Goal: Information Seeking & Learning: Find specific page/section

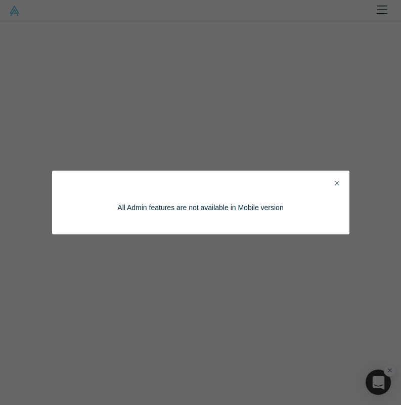
drag, startPoint x: 0, startPoint y: 0, endPoint x: 334, endPoint y: 184, distance: 380.9
click at [334, 184] on button "Close" at bounding box center [337, 184] width 11 height 12
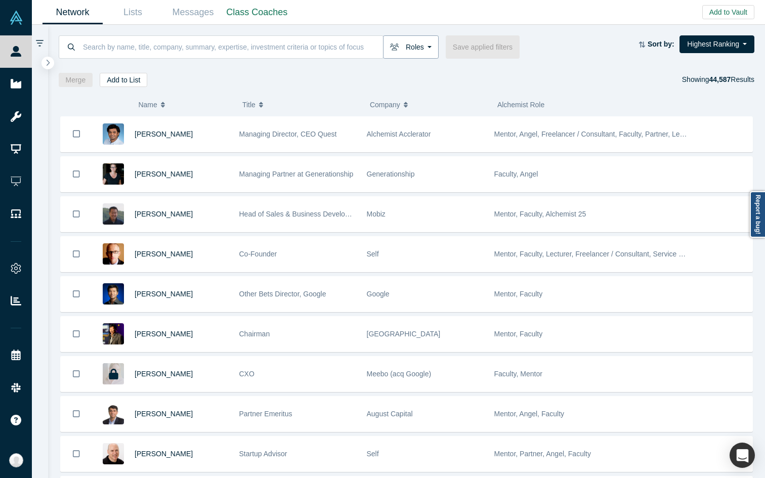
click at [401, 51] on button "Roles" at bounding box center [411, 46] width 56 height 23
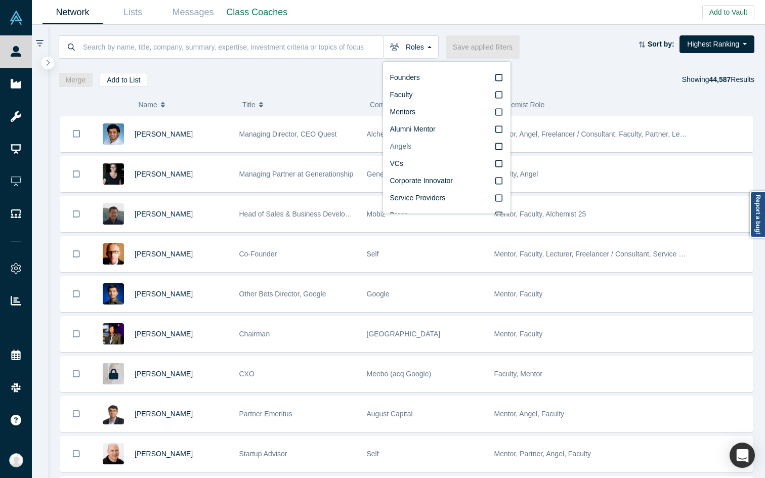
click at [401, 146] on span "Angels" at bounding box center [401, 146] width 22 height 8
click at [0, 0] on input "Angels" at bounding box center [0, 0] width 0 height 0
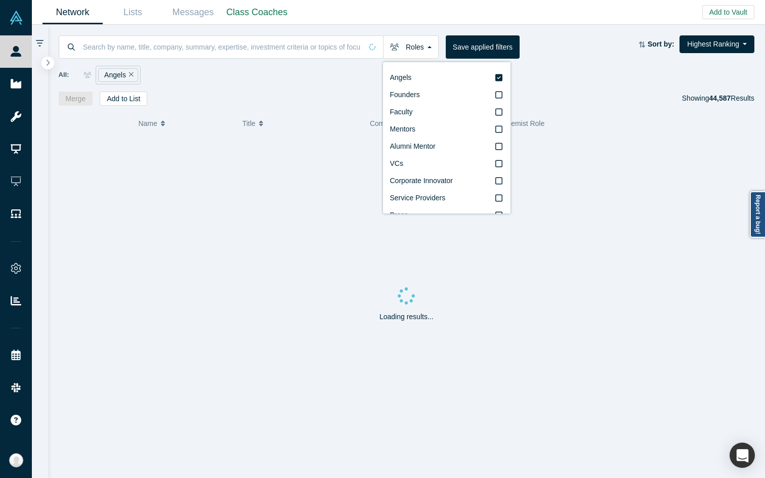
click at [401, 69] on div "All: Angels" at bounding box center [407, 75] width 696 height 19
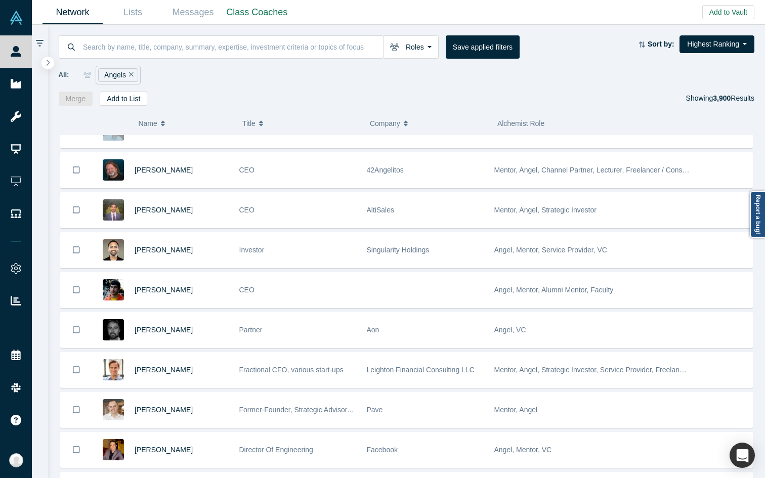
scroll to position [879, 0]
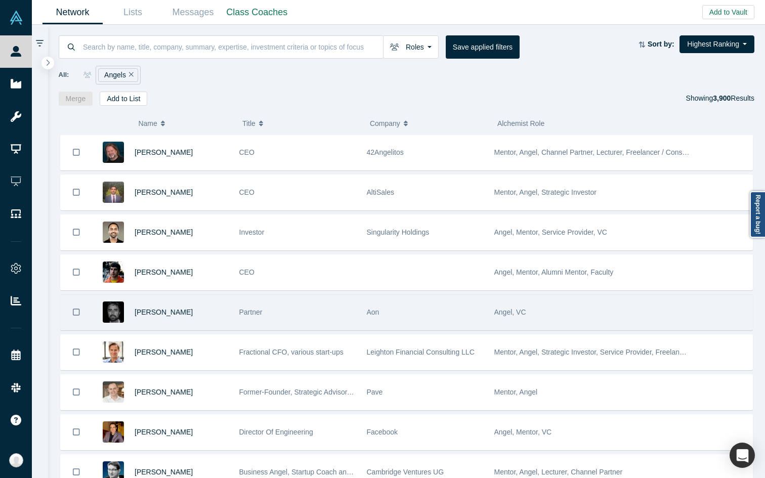
click at [401, 310] on div "Aon" at bounding box center [425, 312] width 117 height 35
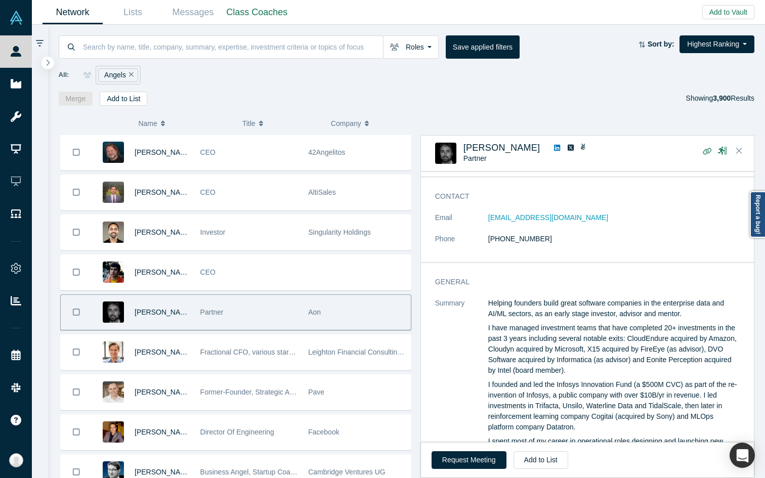
scroll to position [0, 0]
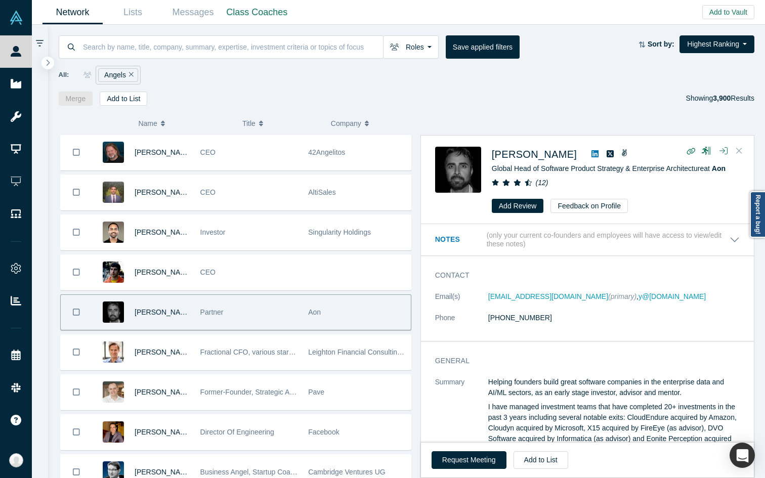
click at [401, 149] on icon "Close" at bounding box center [739, 150] width 6 height 9
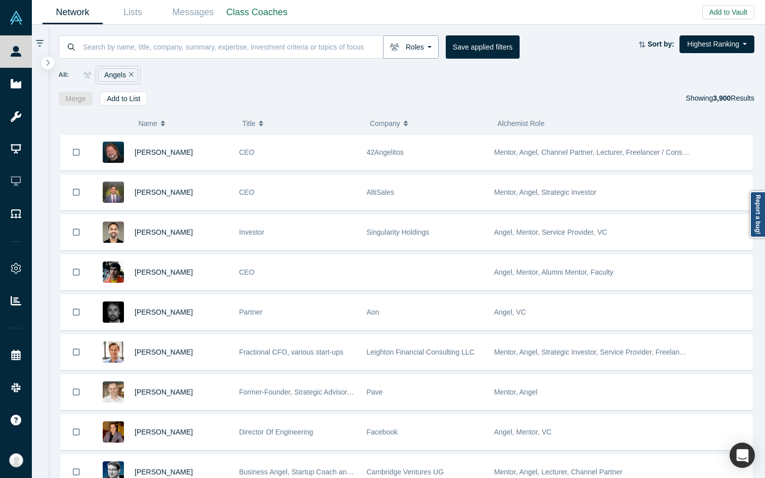
click at [401, 47] on button "Roles" at bounding box center [411, 46] width 56 height 23
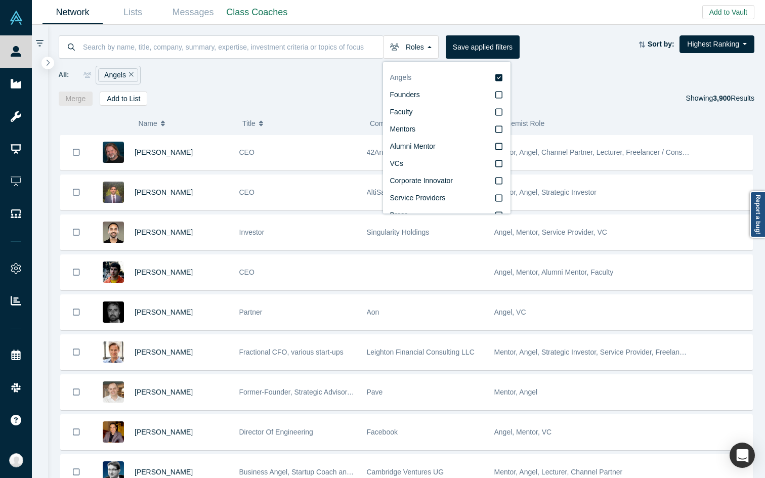
click at [401, 78] on label "Angels" at bounding box center [446, 77] width 113 height 17
click at [0, 0] on input "Angels" at bounding box center [0, 0] width 0 height 0
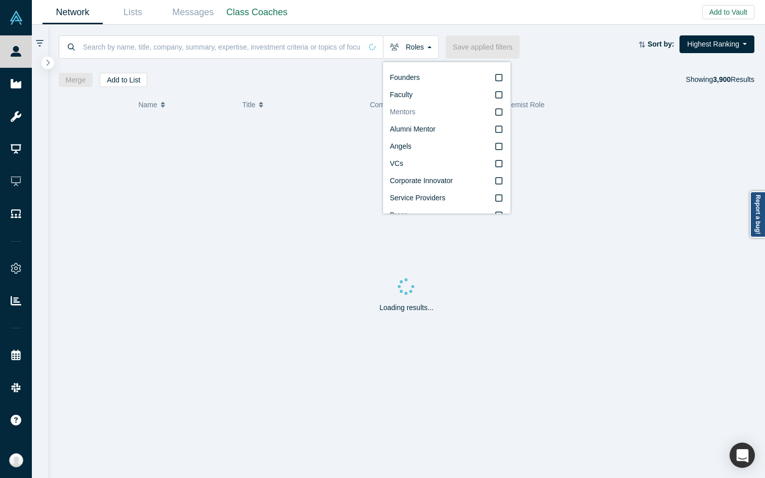
click at [401, 110] on label "Mentors" at bounding box center [446, 112] width 113 height 17
click at [0, 0] on input "Mentors" at bounding box center [0, 0] width 0 height 0
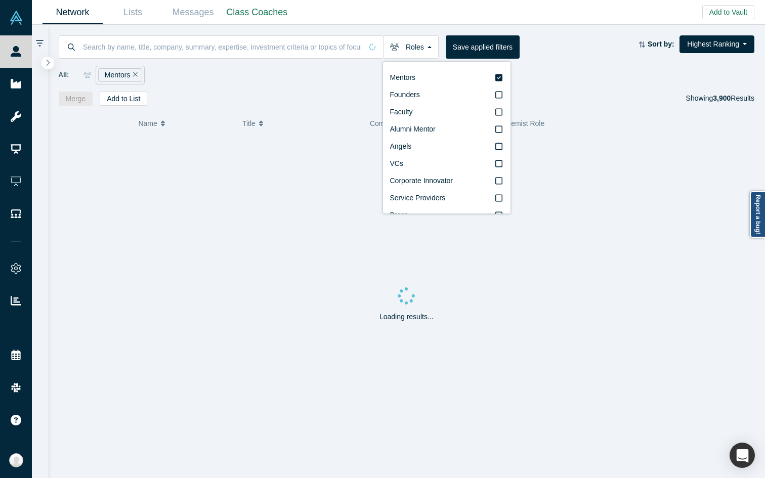
click at [401, 83] on div "All: Mentors" at bounding box center [407, 75] width 696 height 19
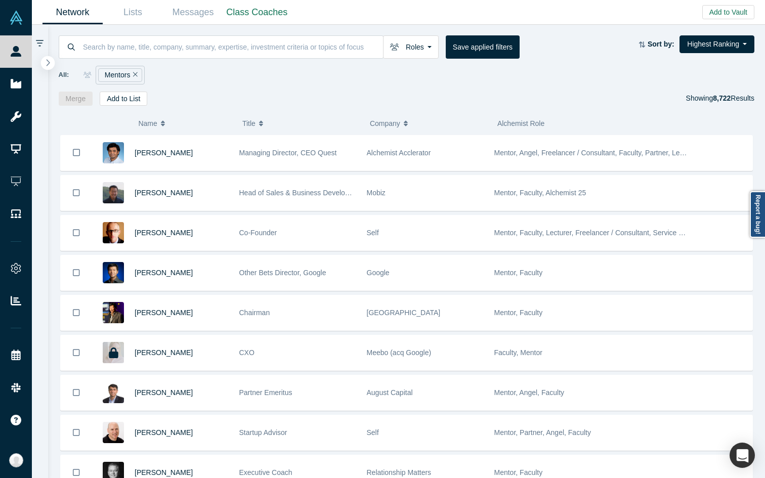
click at [53, 61] on button "button" at bounding box center [48, 63] width 14 height 14
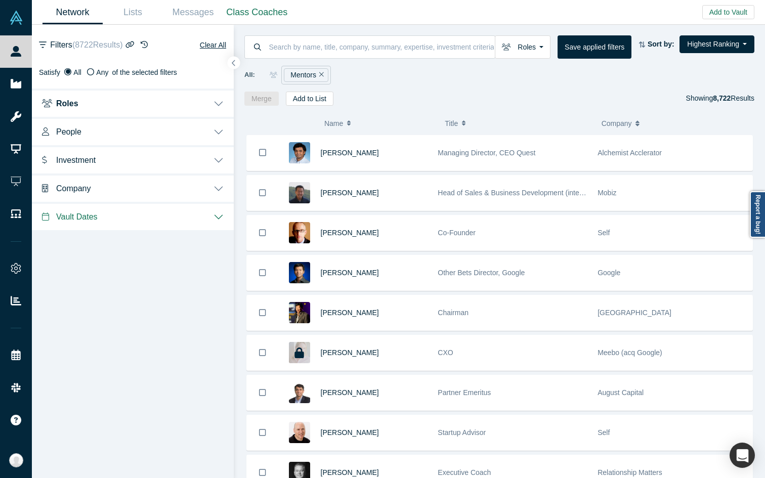
click at [134, 163] on button "Investment" at bounding box center [133, 159] width 202 height 28
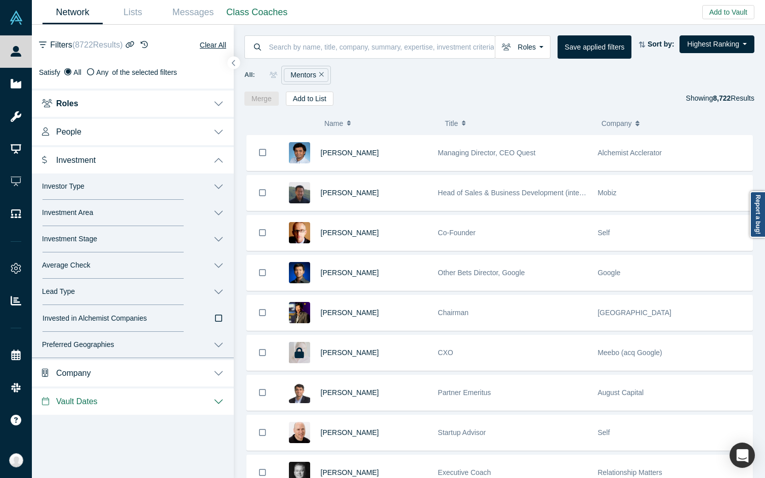
click at [142, 193] on button "Investor Type" at bounding box center [133, 186] width 202 height 26
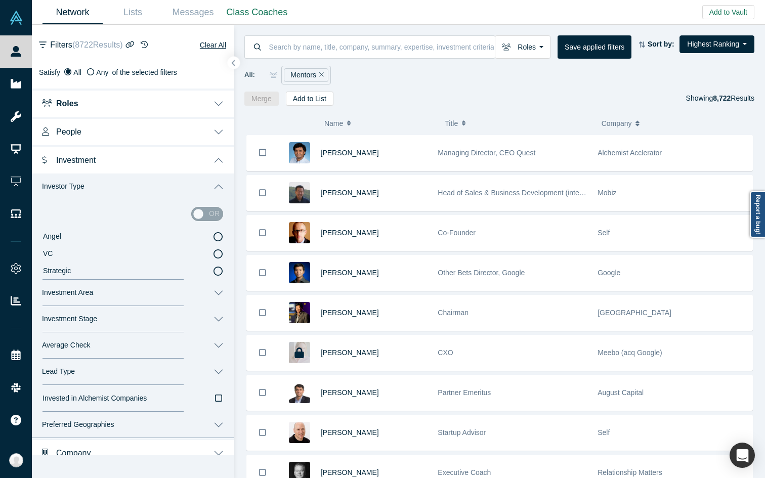
click at [222, 235] on icon at bounding box center [217, 236] width 9 height 9
click at [0, 0] on input "Angel" at bounding box center [0, 0] width 0 height 0
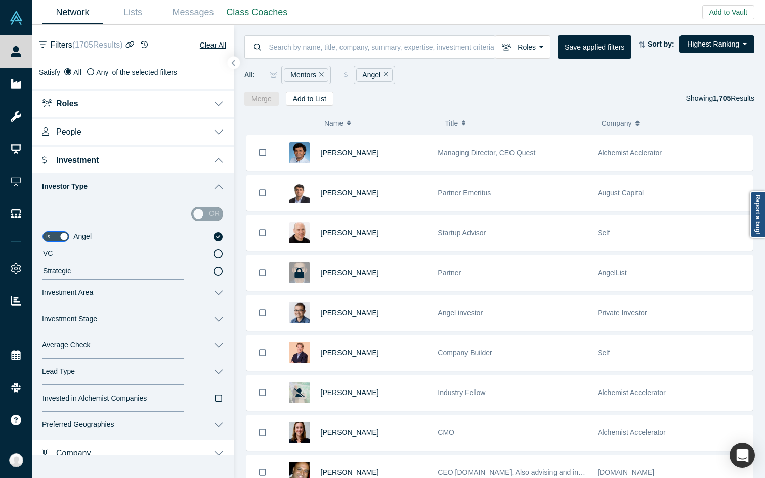
click at [222, 237] on icon at bounding box center [217, 236] width 9 height 9
click at [0, 0] on input "Angel" at bounding box center [0, 0] width 0 height 0
click at [49, 236] on input "checkbox" at bounding box center [55, 236] width 27 height 11
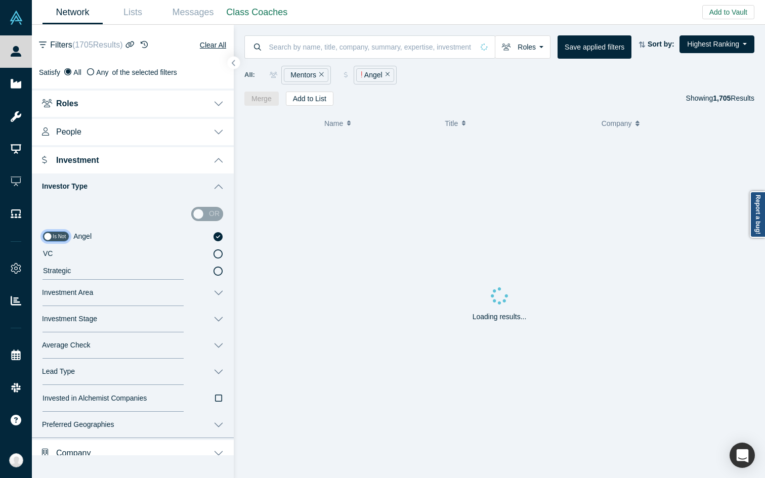
click at [52, 238] on input "checkbox" at bounding box center [55, 236] width 27 height 11
checkbox input "true"
click at [401, 43] on button "Roles" at bounding box center [523, 46] width 56 height 23
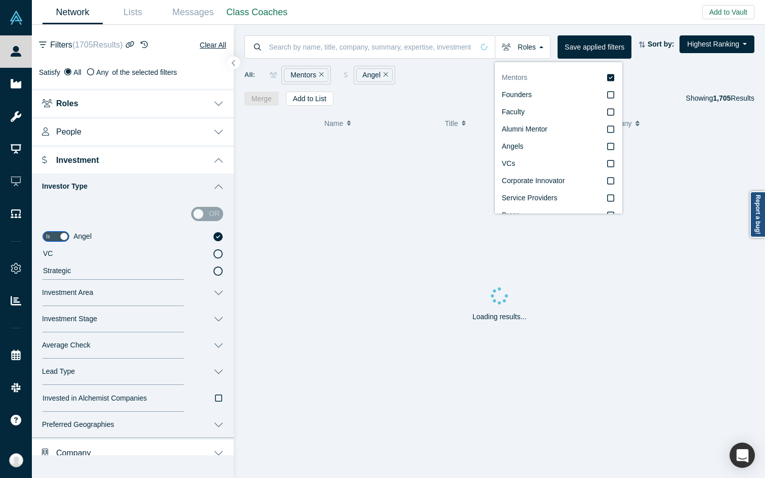
click at [401, 77] on label "Mentors" at bounding box center [558, 77] width 113 height 17
click at [0, 0] on input "Mentors" at bounding box center [0, 0] width 0 height 0
click at [220, 43] on button "Clear All" at bounding box center [212, 45] width 27 height 12
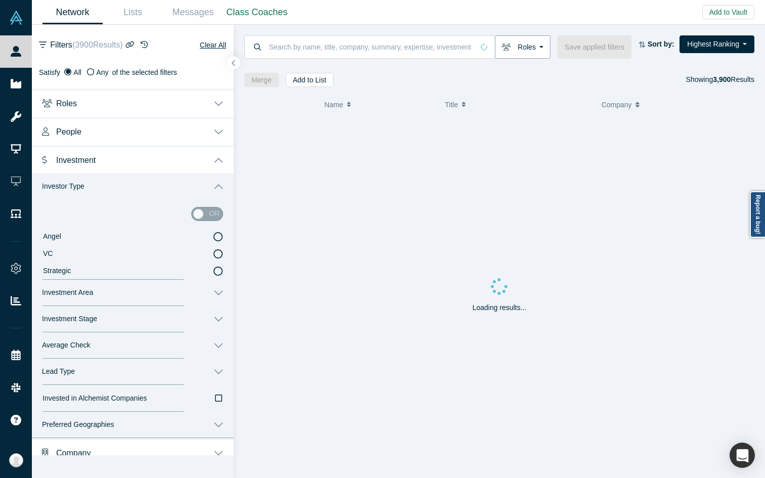
click at [401, 44] on button "Roles" at bounding box center [523, 46] width 56 height 23
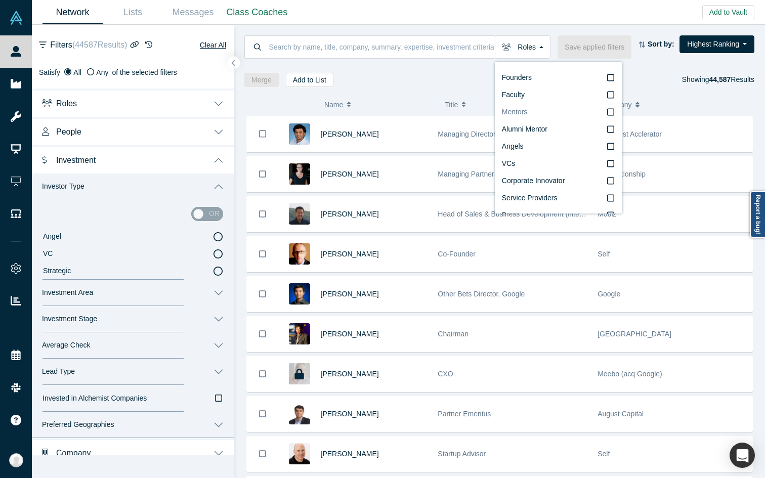
click at [401, 109] on span "Mentors" at bounding box center [515, 112] width 26 height 8
click at [0, 0] on input "Mentors" at bounding box center [0, 0] width 0 height 0
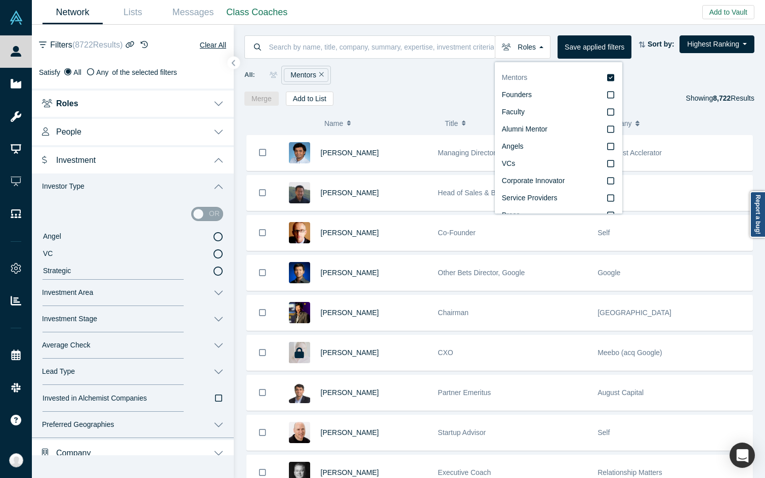
click at [401, 70] on label "Mentors" at bounding box center [558, 77] width 113 height 17
click at [0, 0] on input "Mentors" at bounding box center [0, 0] width 0 height 0
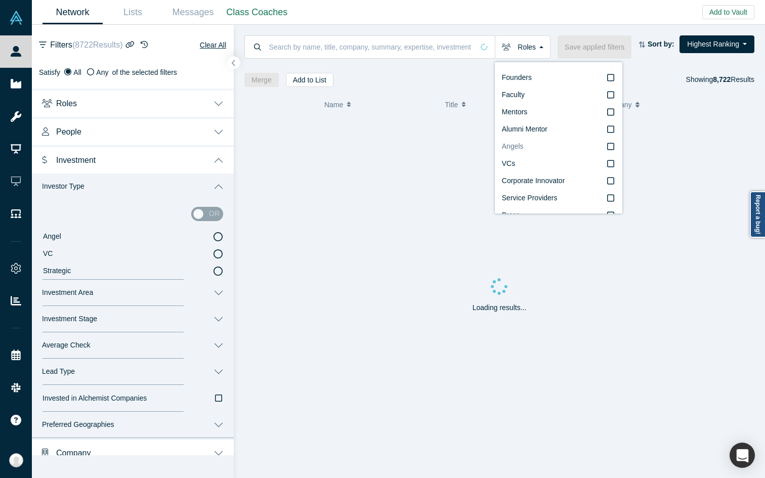
click at [401, 145] on span "Angels" at bounding box center [513, 146] width 22 height 8
click at [0, 0] on input "Angels" at bounding box center [0, 0] width 0 height 0
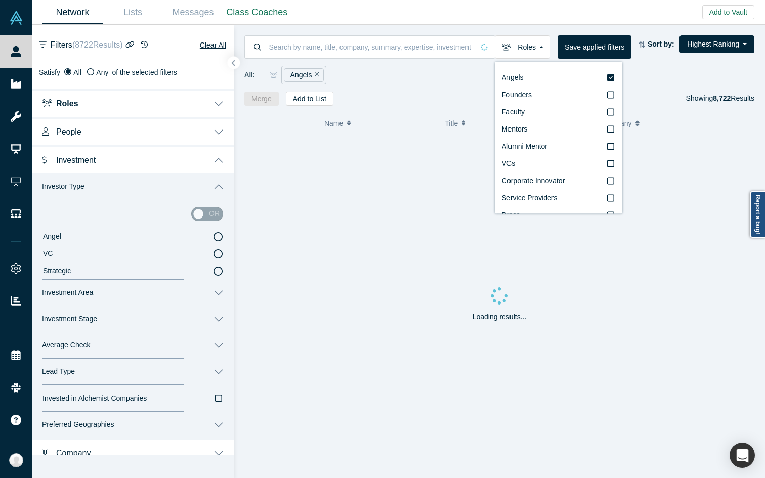
click at [401, 95] on div "Merge Add to List Showing 8,722 Results" at bounding box center [499, 99] width 510 height 14
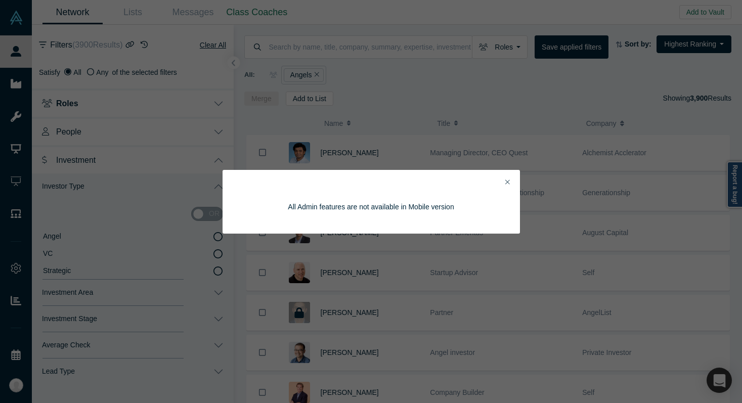
click at [401, 182] on icon "Close" at bounding box center [507, 182] width 5 height 5
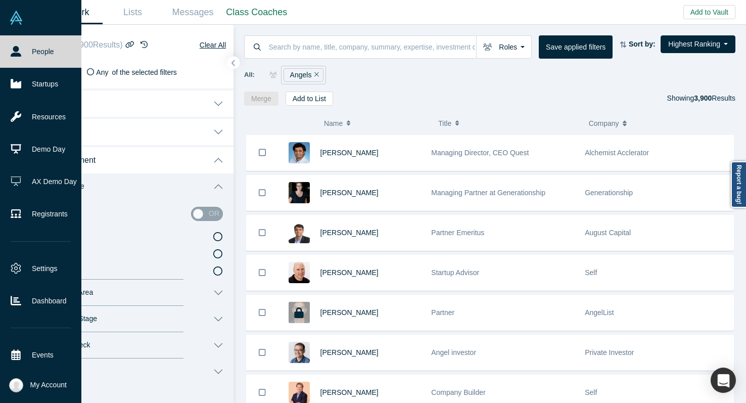
click at [4, 41] on link "People" at bounding box center [40, 51] width 81 height 32
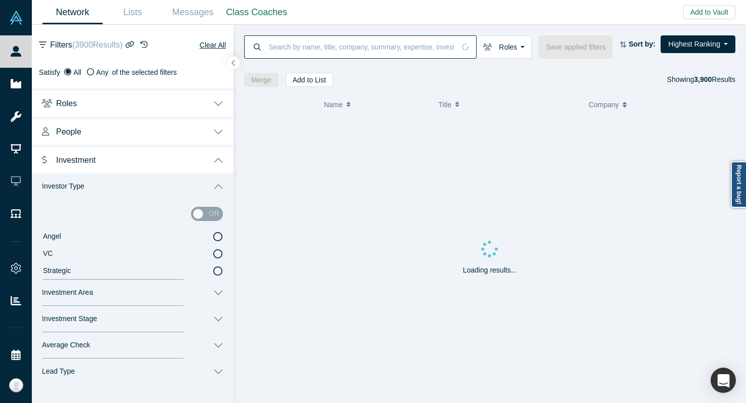
click at [281, 45] on input at bounding box center [362, 47] width 188 height 24
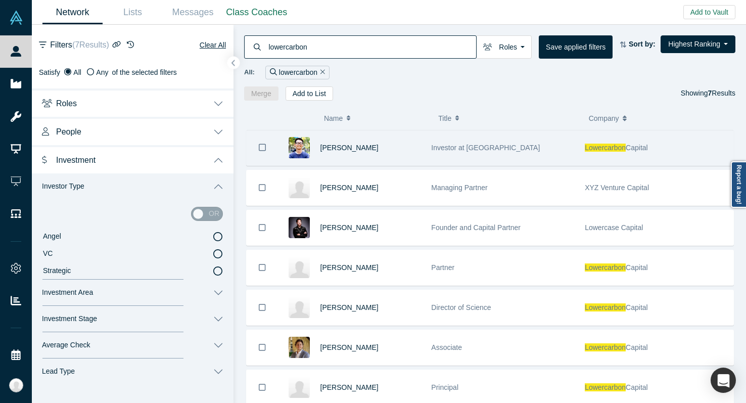
click at [401, 151] on span "Lowercarbon" at bounding box center [605, 148] width 41 height 8
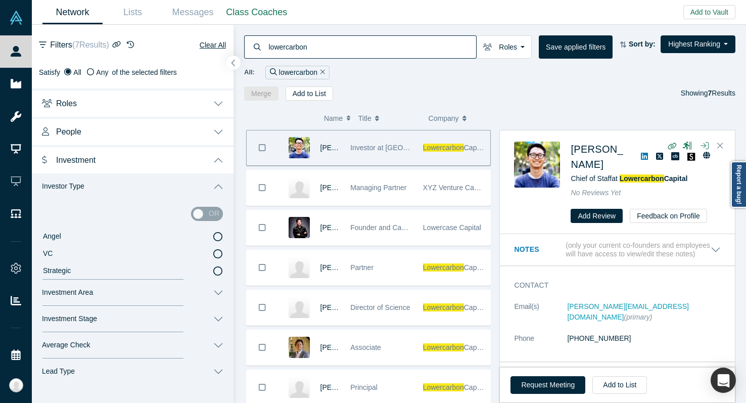
click at [233, 67] on button "button" at bounding box center [234, 63] width 14 height 14
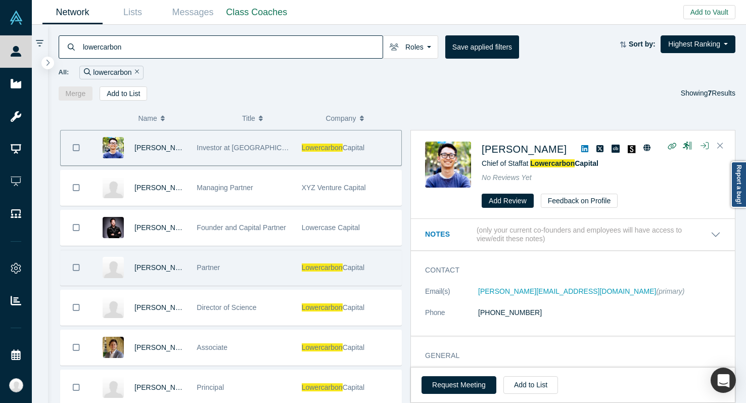
click at [235, 280] on div "Partner" at bounding box center [244, 267] width 94 height 35
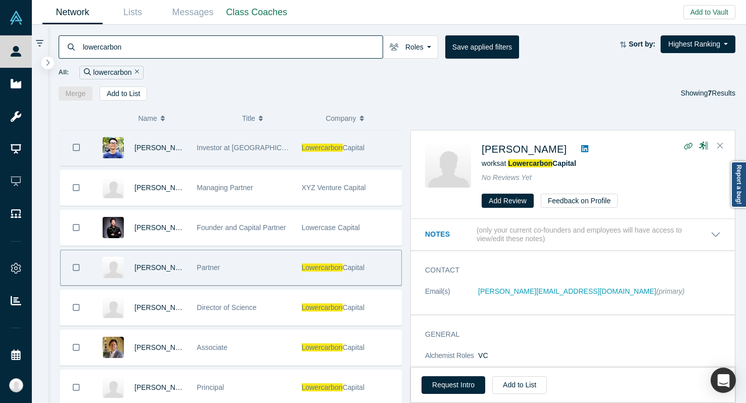
click at [174, 43] on input "lowercarbon" at bounding box center [232, 47] width 301 height 24
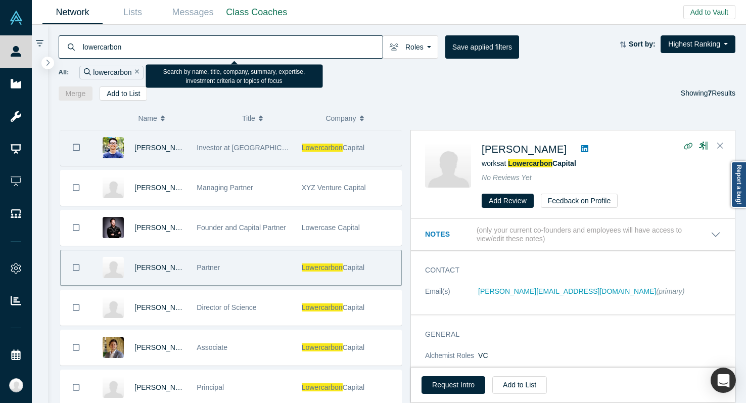
click at [174, 43] on input "lowercarbon" at bounding box center [232, 47] width 301 height 24
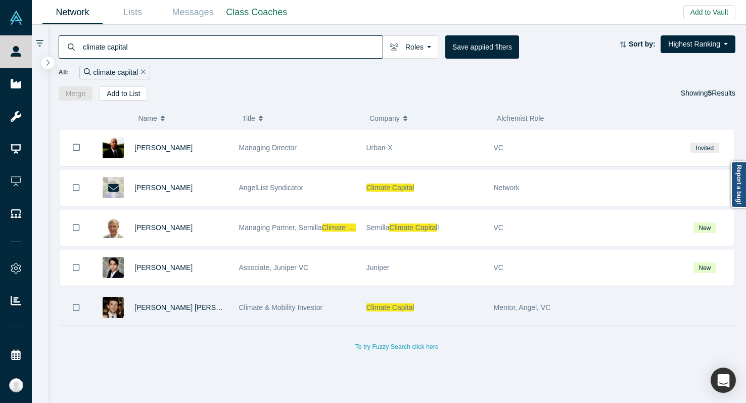
click at [247, 315] on div "Climate & Mobility Investor" at bounding box center [297, 307] width 117 height 35
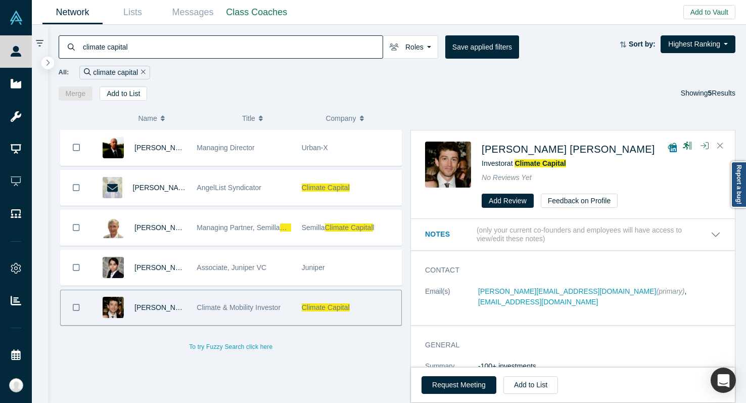
click at [203, 51] on input "climate capital" at bounding box center [232, 47] width 301 height 24
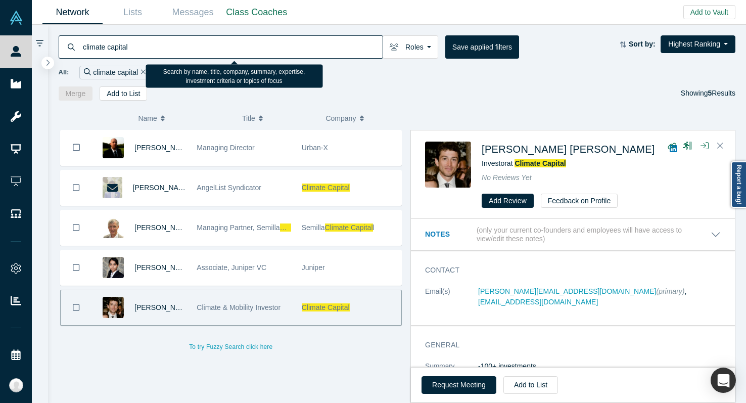
click at [203, 51] on input "climate capital" at bounding box center [232, 47] width 301 height 24
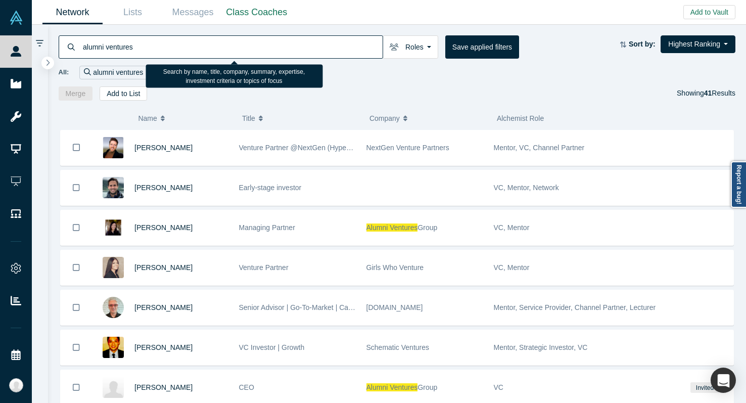
click at [171, 40] on input "alumni ventures" at bounding box center [232, 47] width 301 height 24
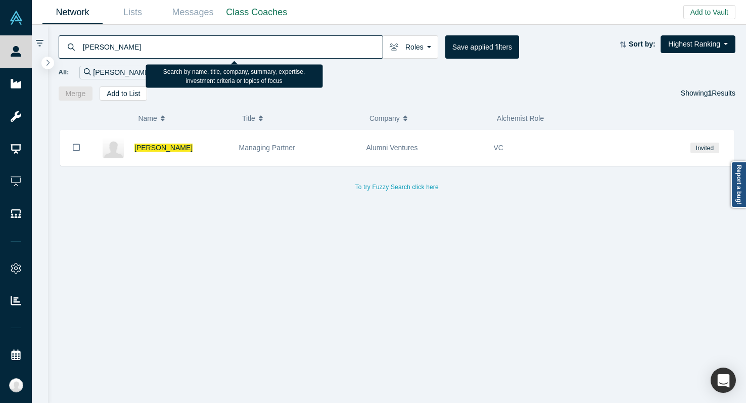
click at [134, 40] on input "[PERSON_NAME]" at bounding box center [232, 47] width 301 height 24
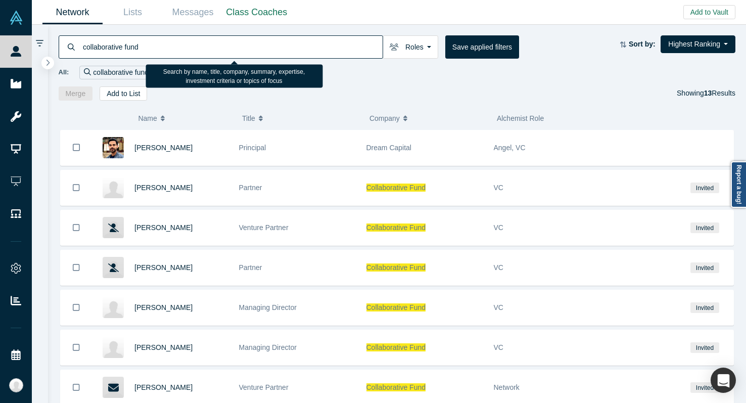
click at [132, 43] on input "collaborative fund" at bounding box center [232, 47] width 301 height 24
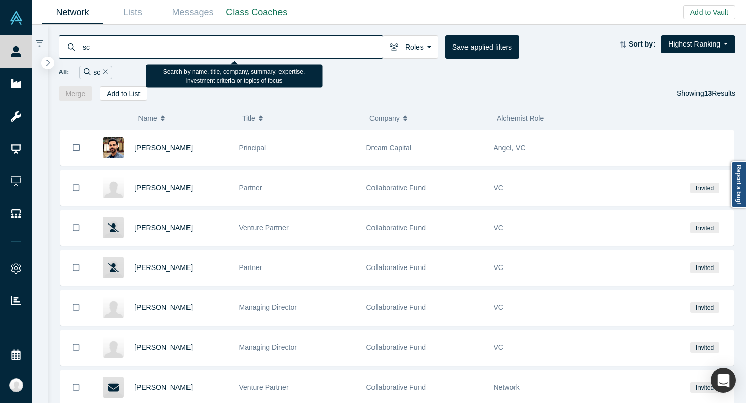
type input "s"
type input "dcvc"
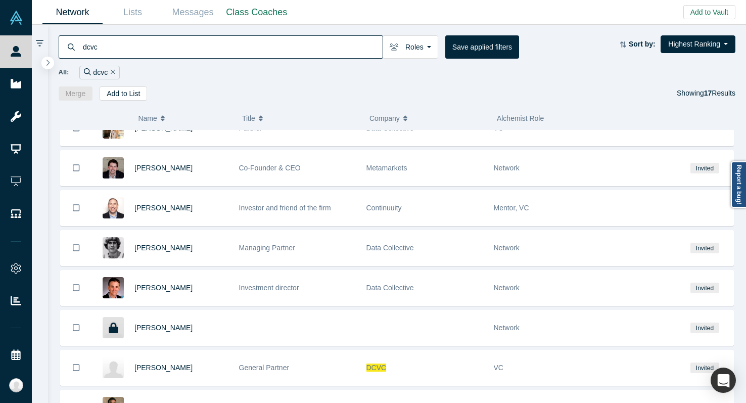
scroll to position [429, 0]
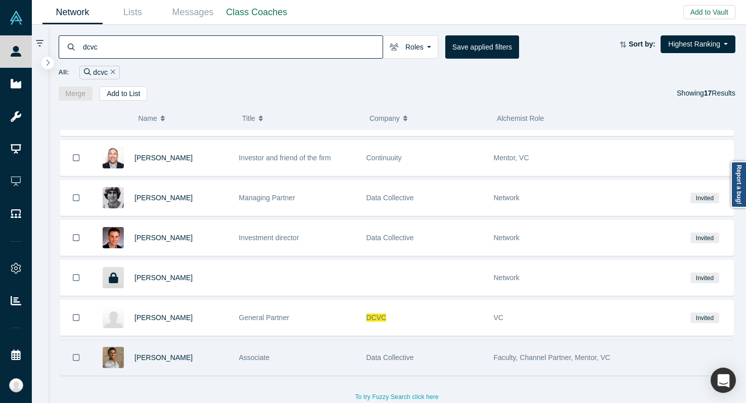
click at [286, 357] on div "Associate" at bounding box center [297, 357] width 117 height 35
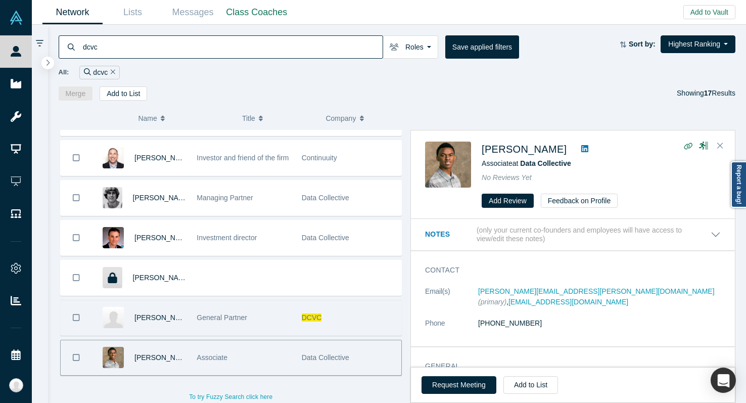
click at [269, 318] on div "General Partner" at bounding box center [244, 317] width 94 height 35
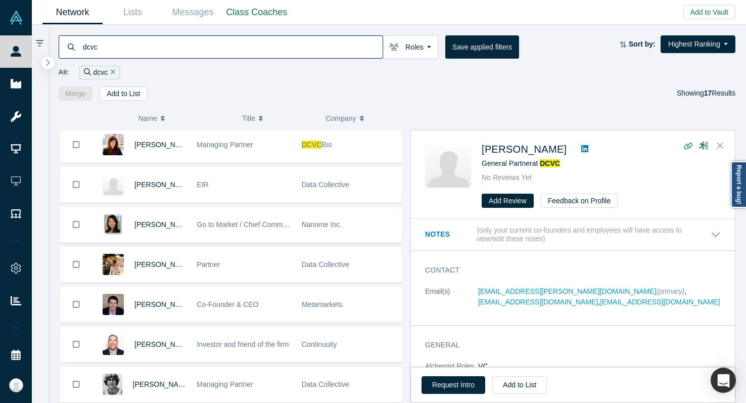
scroll to position [186, 0]
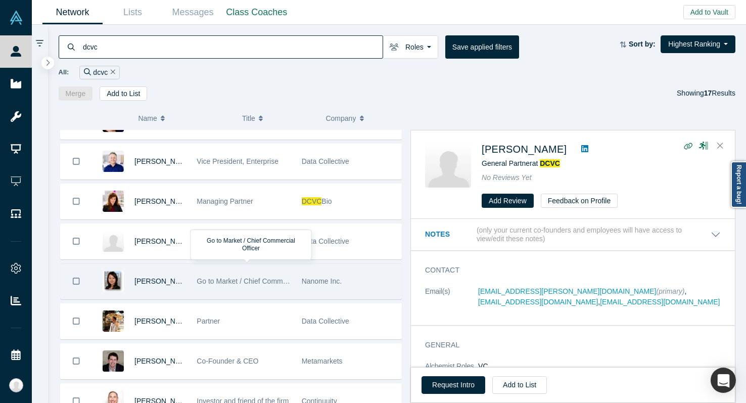
click at [270, 289] on div "Go to Market / Chief Commercial Officer" at bounding box center [244, 281] width 94 height 35
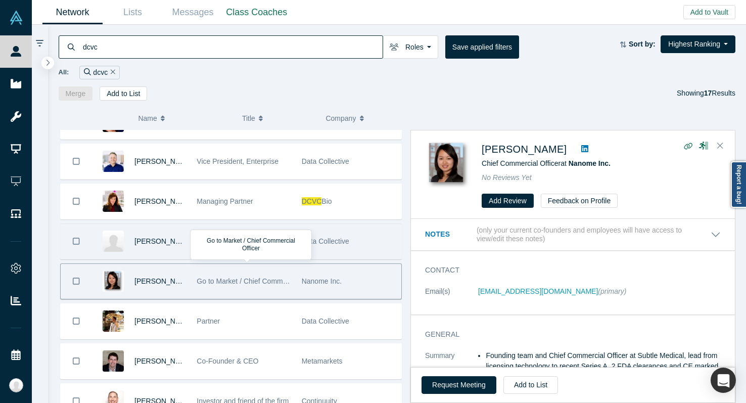
click at [262, 241] on div "EIR" at bounding box center [244, 241] width 94 height 35
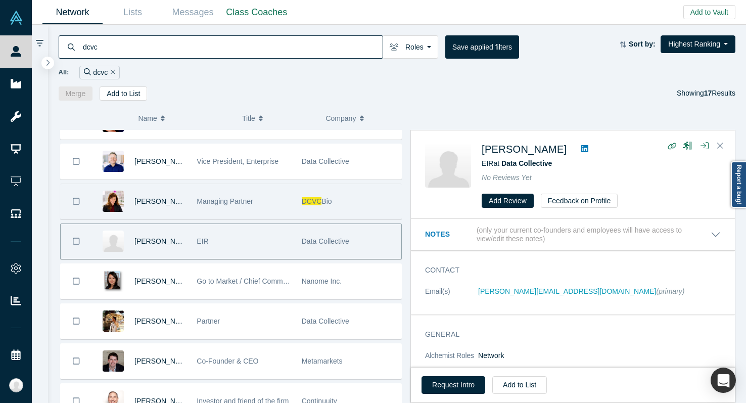
click at [257, 200] on div "Managing Partner" at bounding box center [244, 201] width 94 height 35
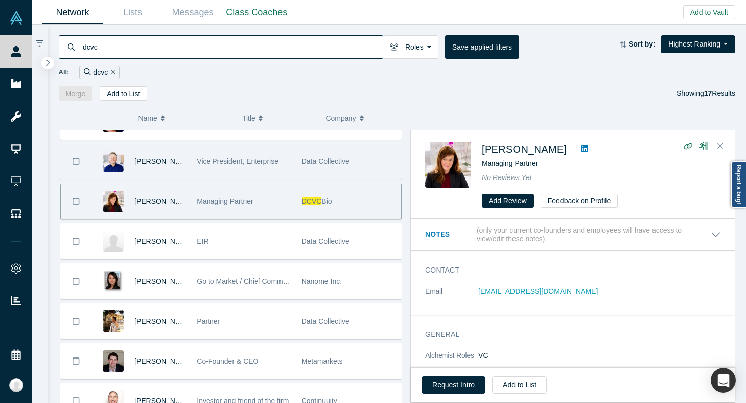
click at [258, 168] on div "Vice President, Enterprise" at bounding box center [244, 161] width 94 height 35
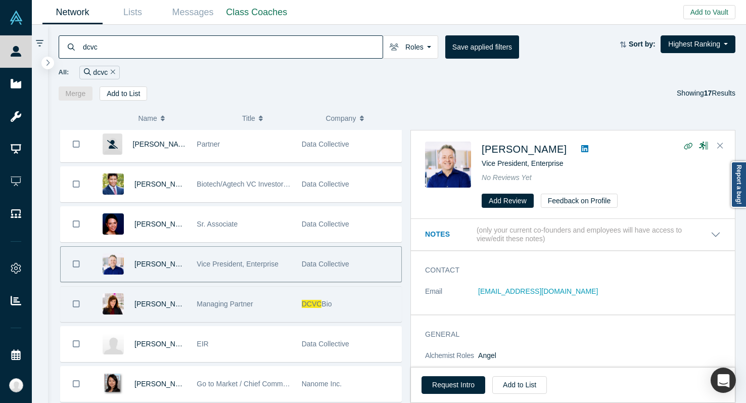
scroll to position [62, 0]
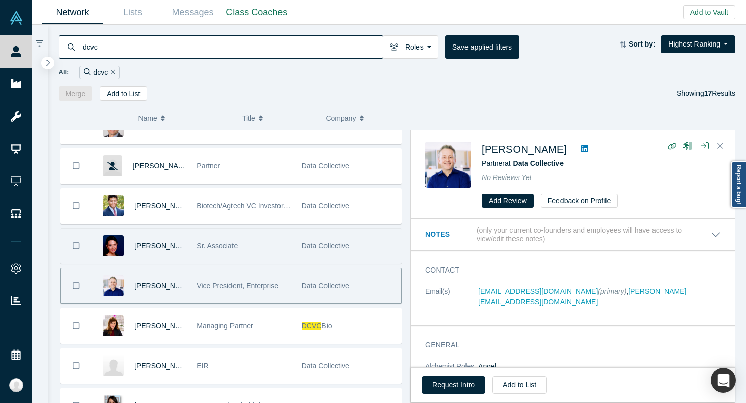
click at [263, 256] on div "Sr. Associate" at bounding box center [244, 246] width 94 height 35
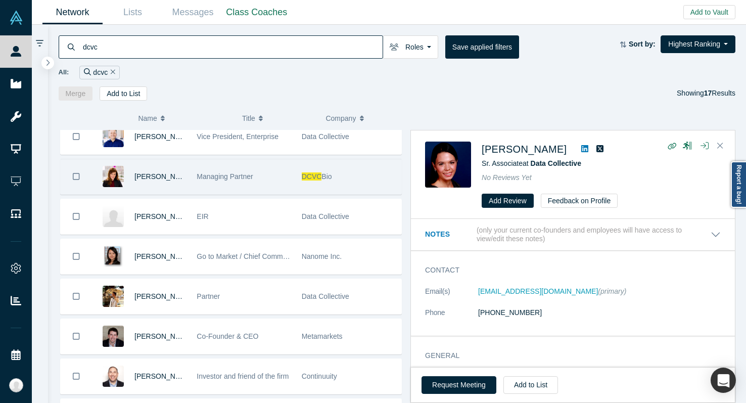
scroll to position [215, 0]
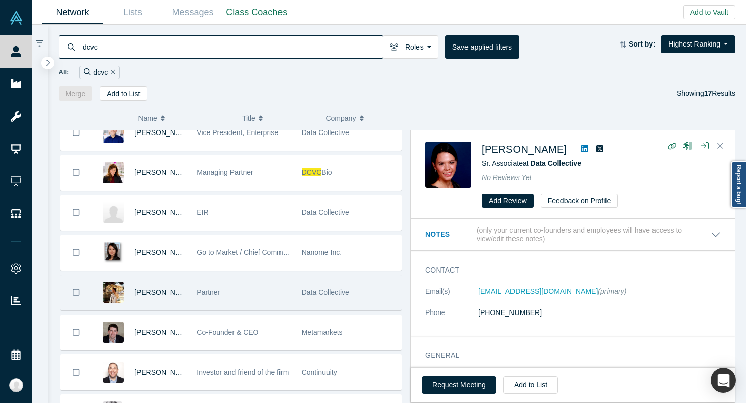
click at [264, 286] on div "Partner" at bounding box center [244, 292] width 94 height 35
